Goal: Task Accomplishment & Management: Manage account settings

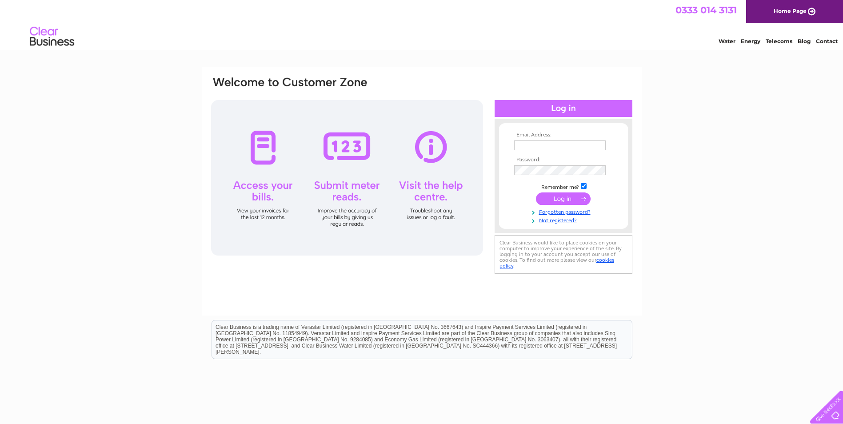
type input "[EMAIL_ADDRESS][DOMAIN_NAME]"
click at [555, 204] on input "submit" at bounding box center [563, 198] width 55 height 12
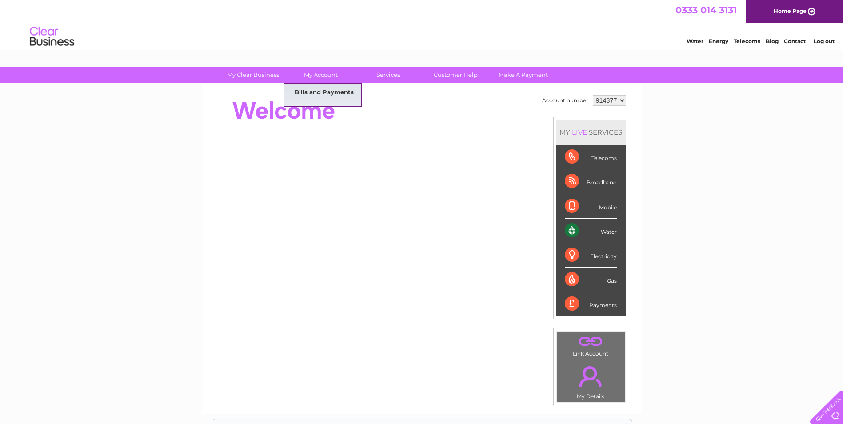
click at [326, 93] on link "Bills and Payments" at bounding box center [323, 93] width 73 height 18
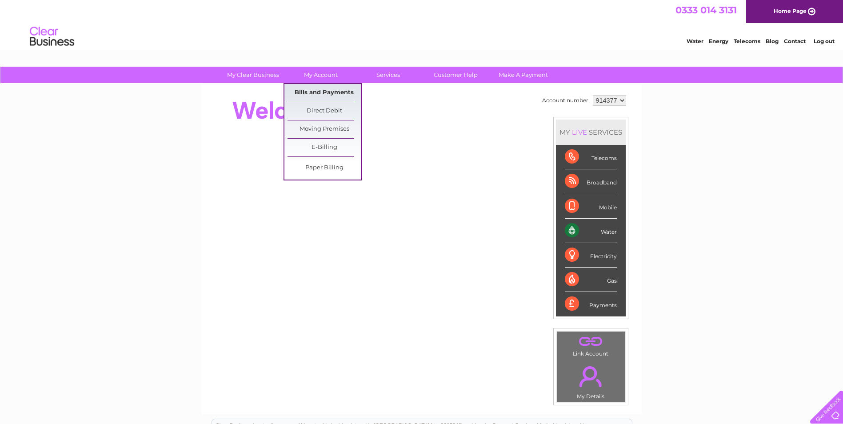
click at [325, 92] on link "Bills and Payments" at bounding box center [323, 93] width 73 height 18
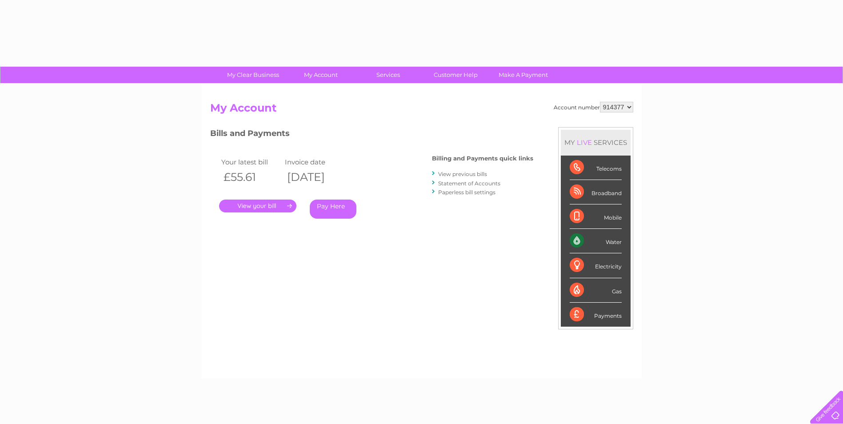
click at [255, 209] on link "." at bounding box center [257, 205] width 77 height 13
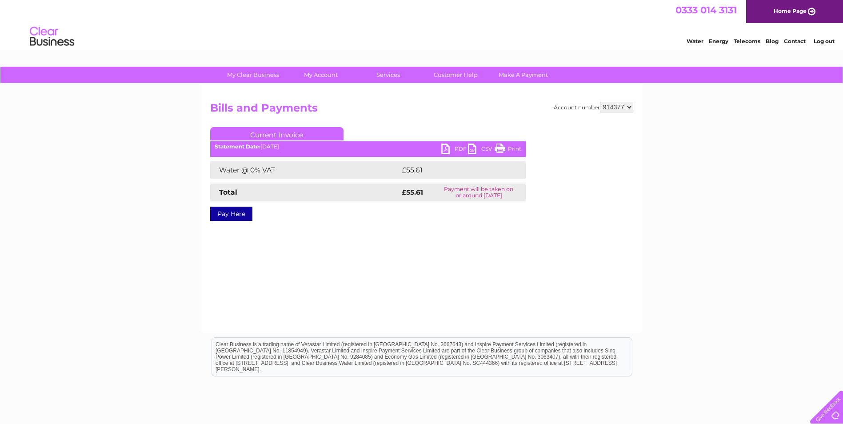
click at [452, 148] on link "PDF" at bounding box center [454, 149] width 27 height 13
